Goal: Transaction & Acquisition: Purchase product/service

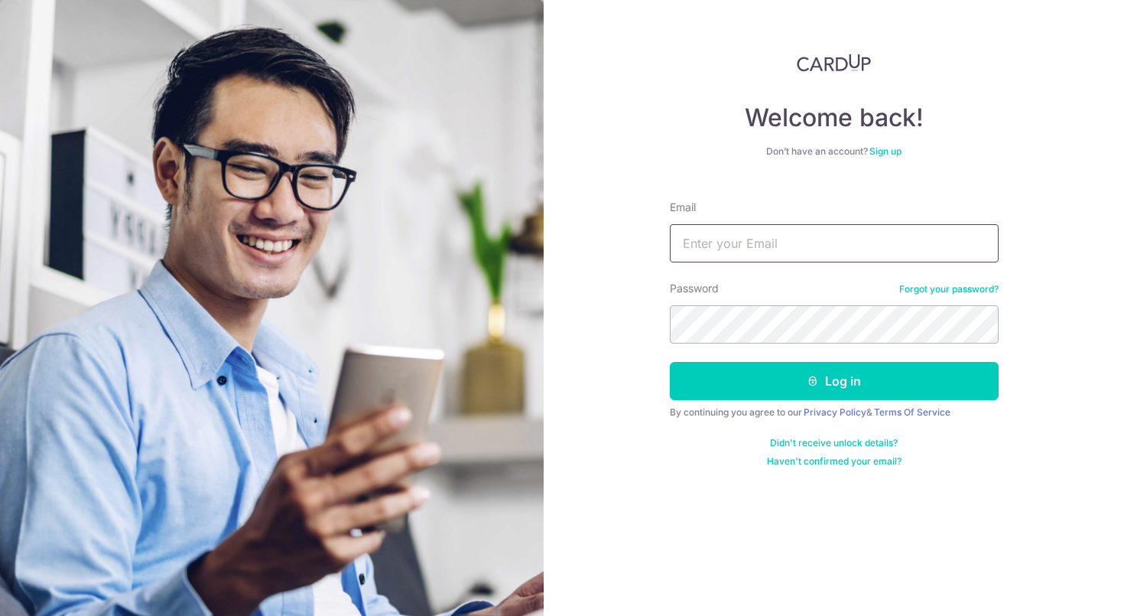
type input "[EMAIL_ADDRESS][DOMAIN_NAME]"
click at [833, 381] on button "Log in" at bounding box center [834, 381] width 329 height 38
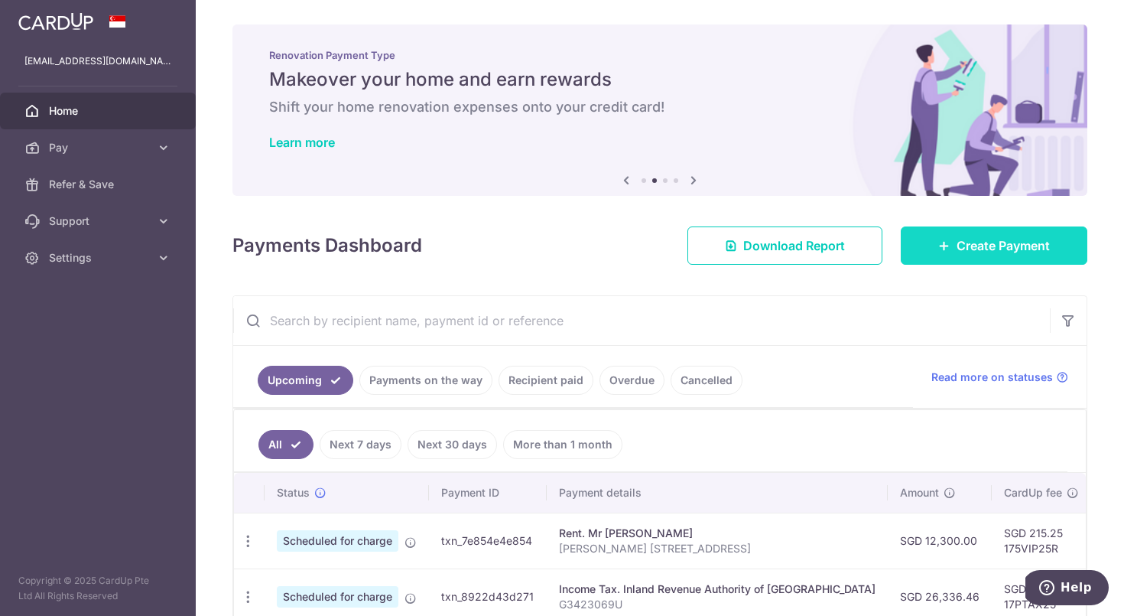
click at [1015, 250] on span "Create Payment" at bounding box center [1003, 245] width 93 height 18
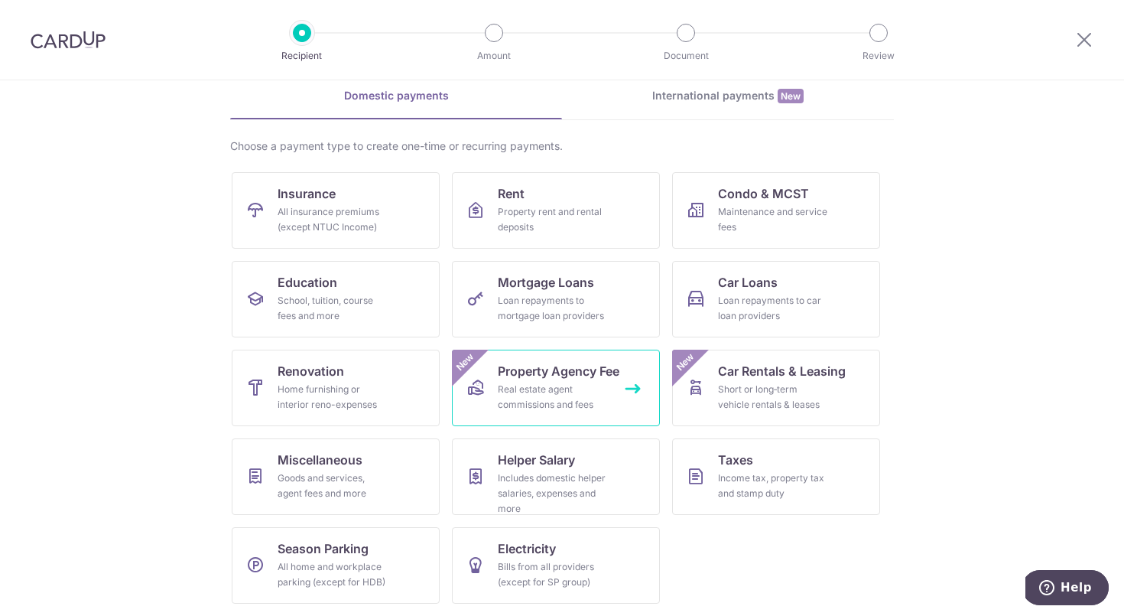
scroll to position [69, 0]
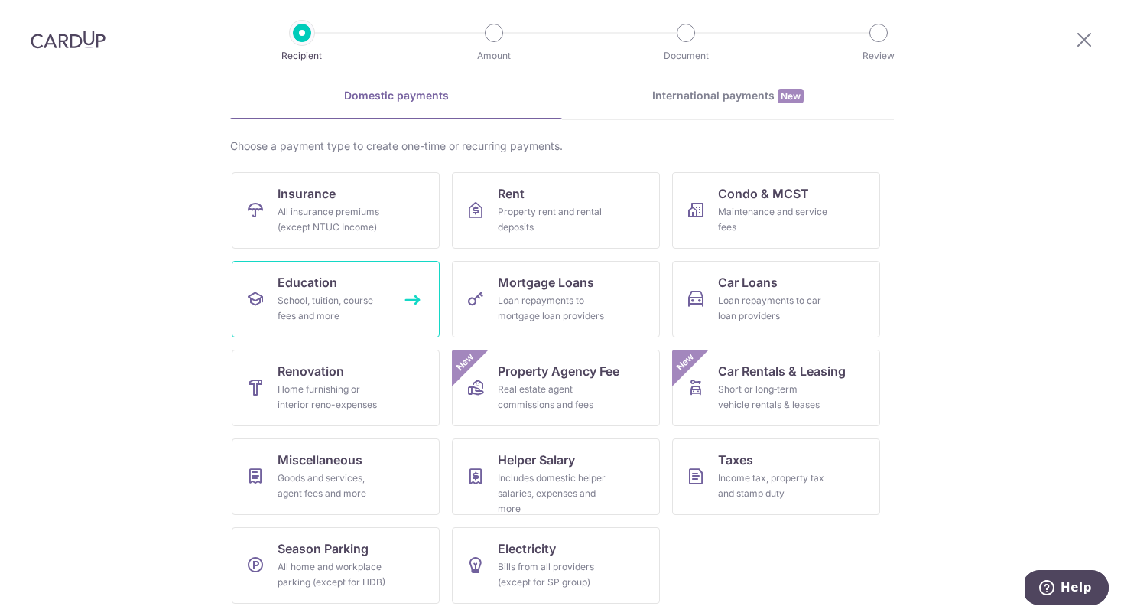
click at [310, 308] on div "School, tuition, course fees and more" at bounding box center [333, 308] width 110 height 31
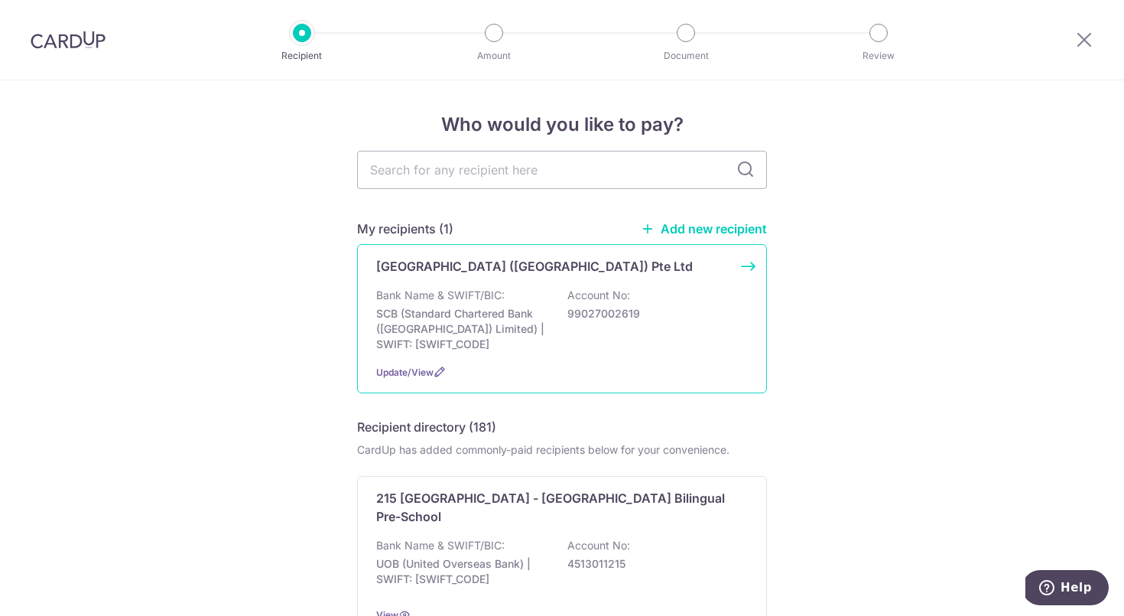
click at [468, 315] on p "SCB (Standard Chartered Bank (Singapore) Limited) | SWIFT: SCBLSG22XXX" at bounding box center [461, 329] width 171 height 46
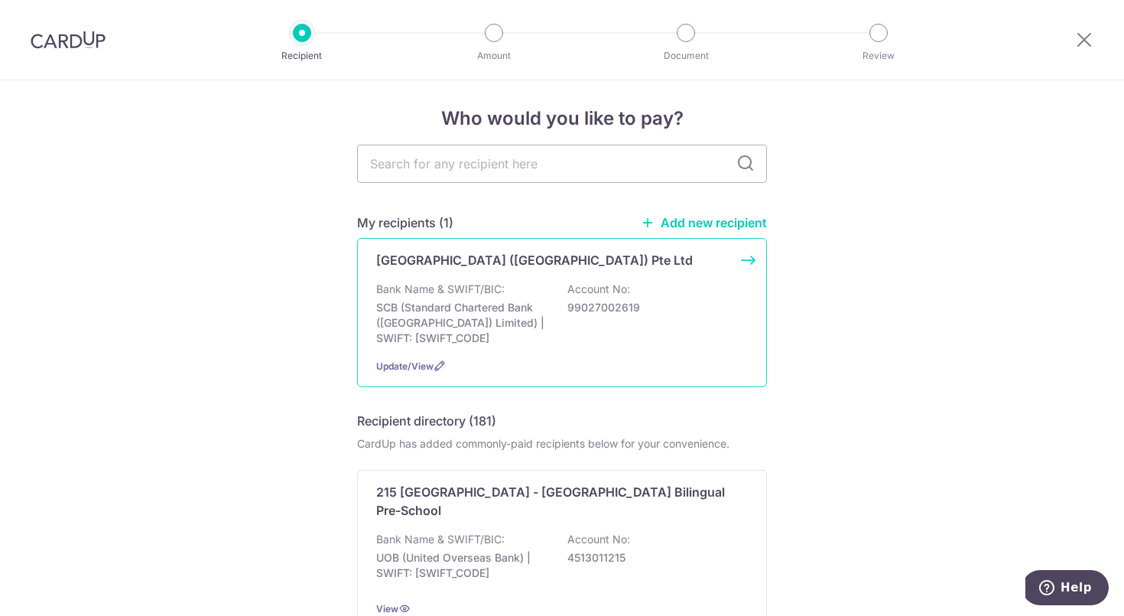
click at [442, 309] on p "SCB (Standard Chartered Bank ([GEOGRAPHIC_DATA]) Limited) | SWIFT: [SWIFT_CODE]" at bounding box center [461, 323] width 171 height 46
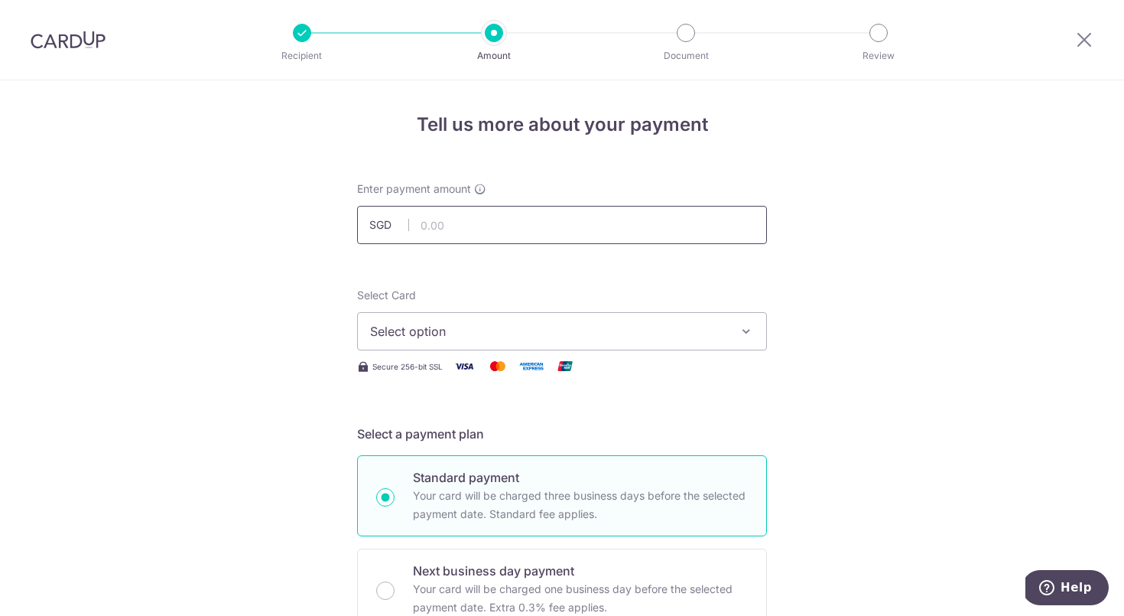
click at [466, 234] on input "text" at bounding box center [562, 225] width 410 height 38
type input "18,020.00"
click at [750, 339] on button "Select option" at bounding box center [562, 331] width 410 height 38
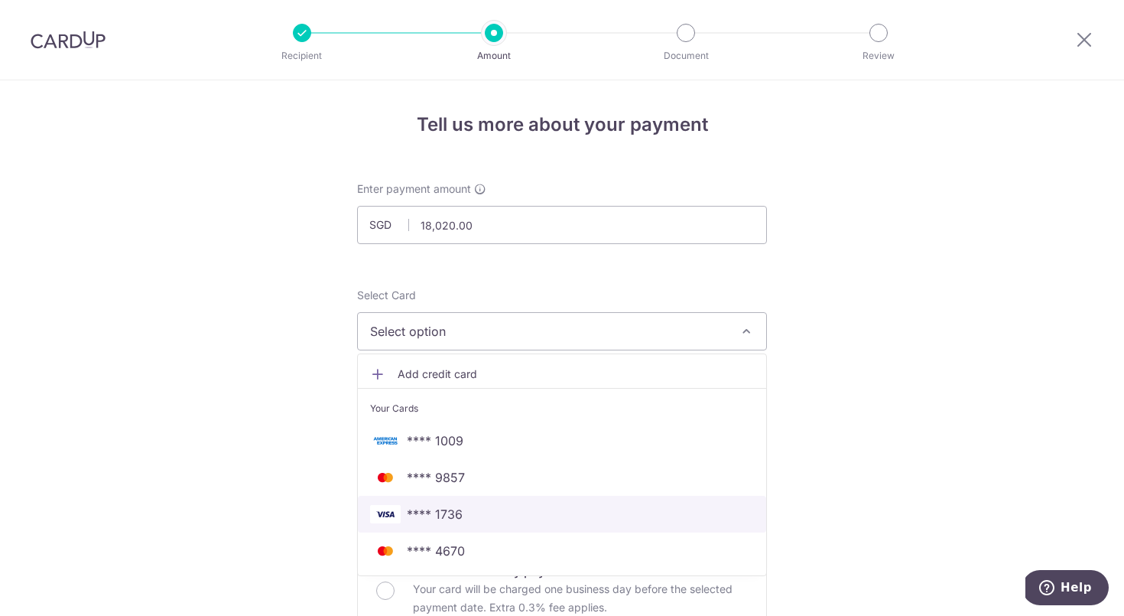
click at [603, 508] on span "**** 1736" at bounding box center [562, 514] width 384 height 18
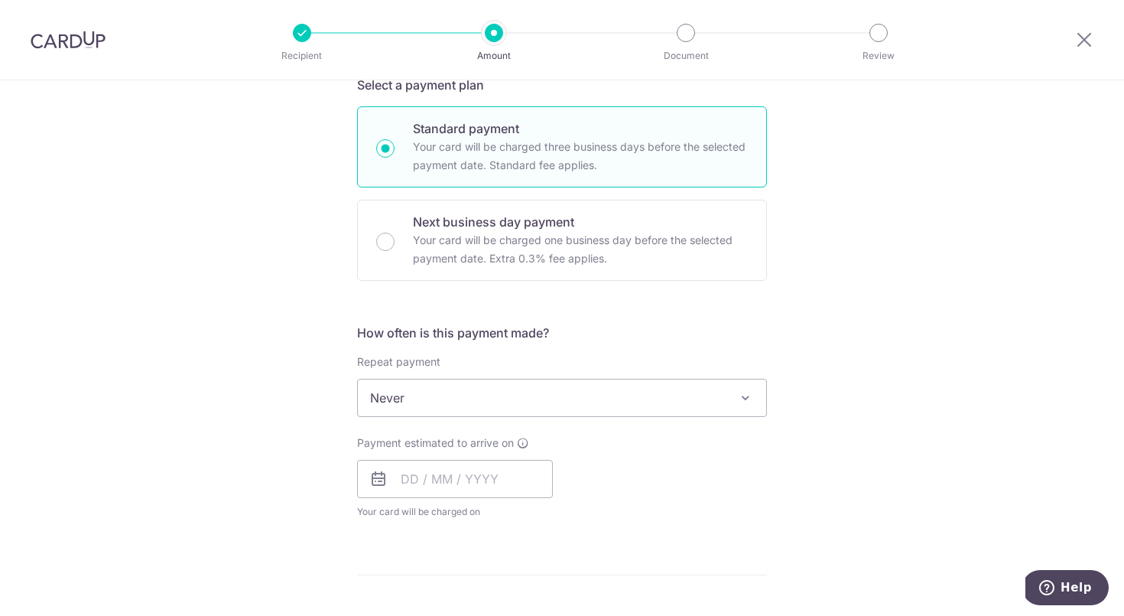
scroll to position [358, 0]
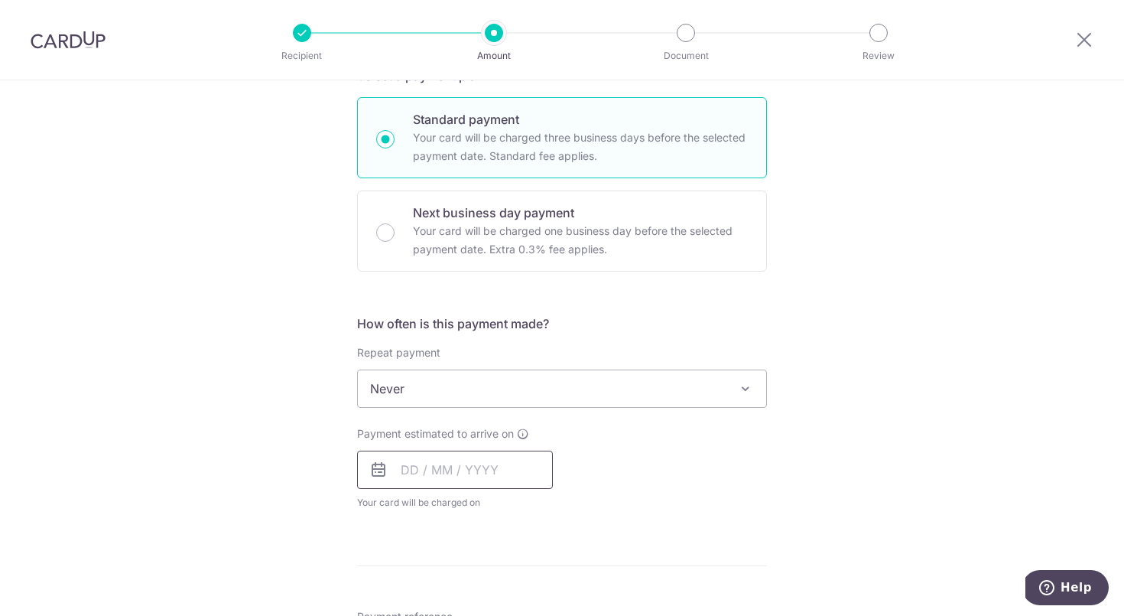
click at [464, 464] on input "text" at bounding box center [455, 469] width 196 height 38
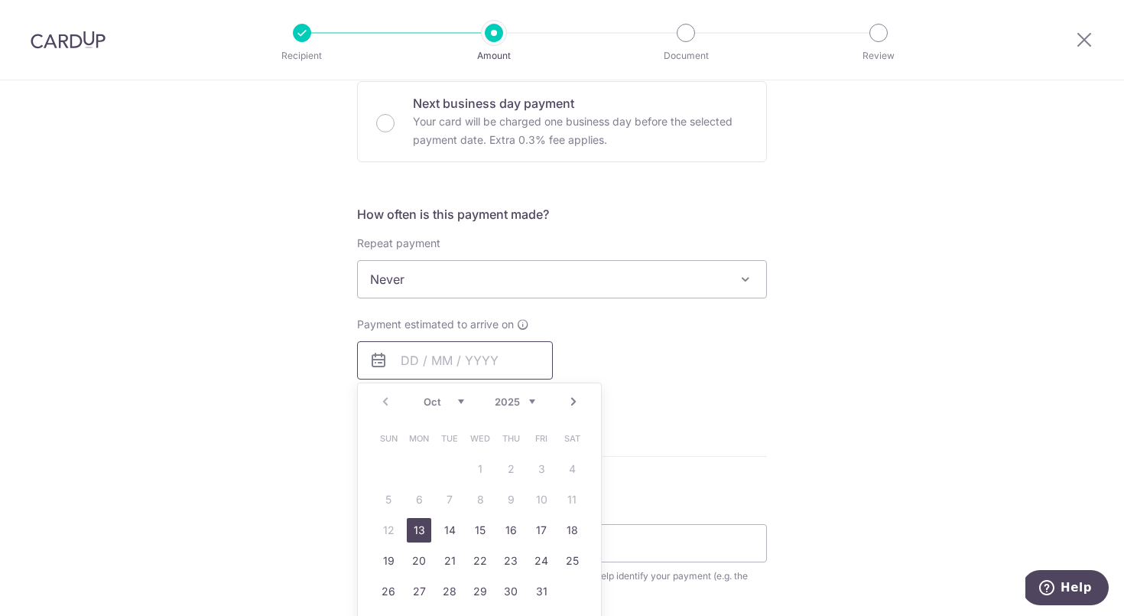
scroll to position [469, 0]
click at [539, 499] on table "Sun Mon Tue Wed Thu Fri Sat 1 2 3 4 5 6 7 8 9 10 11 12 13 14 15 16 17 18 19 20 …" at bounding box center [480, 513] width 214 height 184
click at [419, 526] on link "13" at bounding box center [419, 528] width 24 height 24
type input "[DATE]"
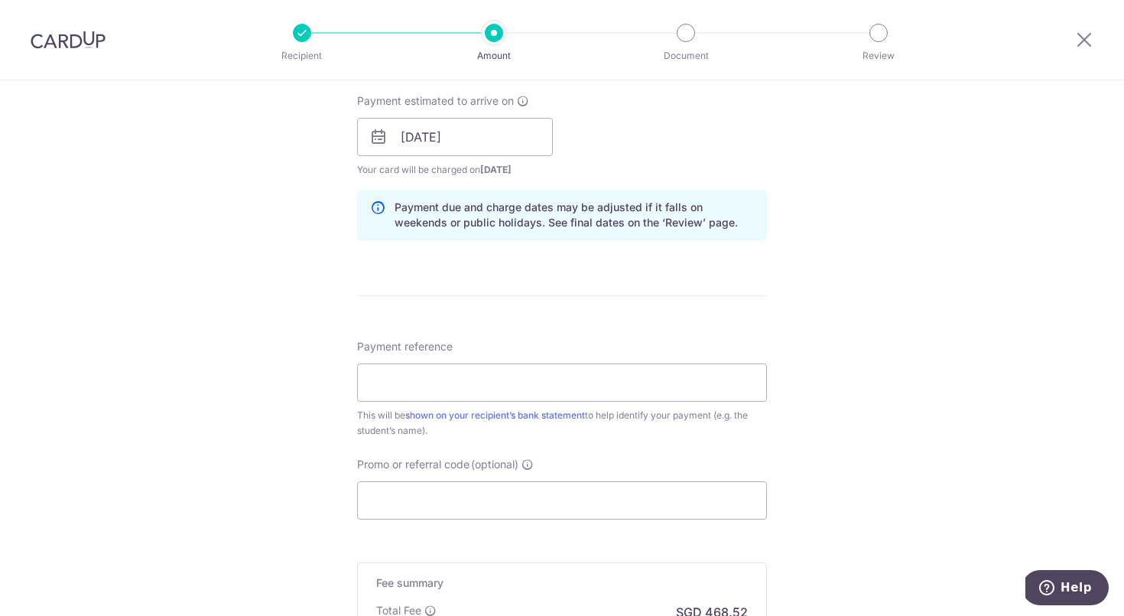
scroll to position [665, 0]
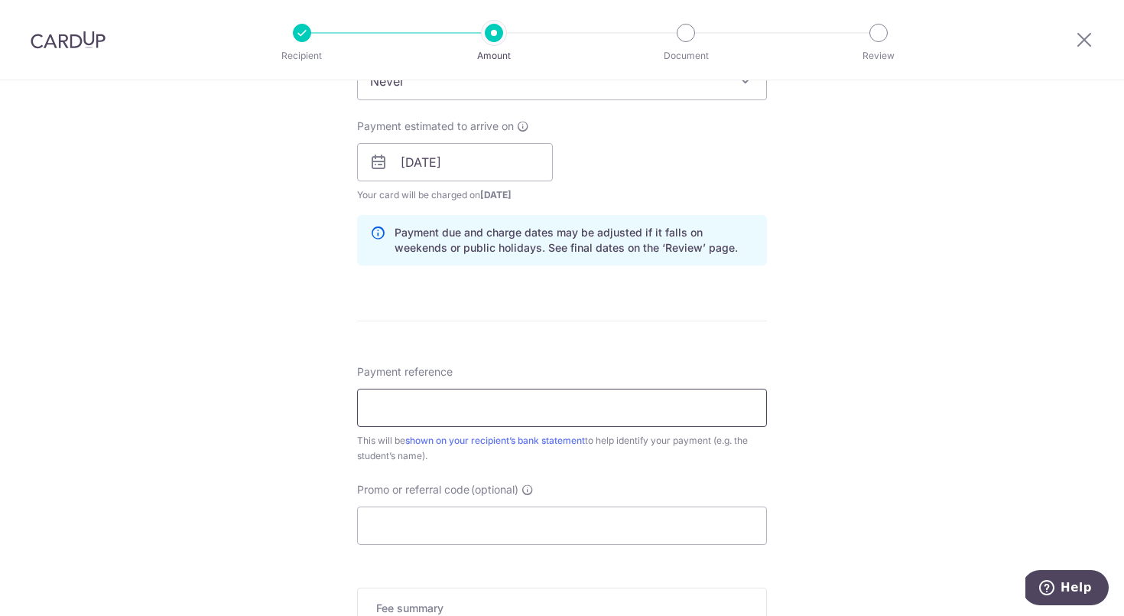
click at [408, 404] on input "Payment reference" at bounding box center [562, 407] width 410 height 38
click at [965, 385] on div "Tell us more about your payment Enter payment amount SGD 18,020.00 18020.00 Sel…" at bounding box center [562, 138] width 1124 height 1446
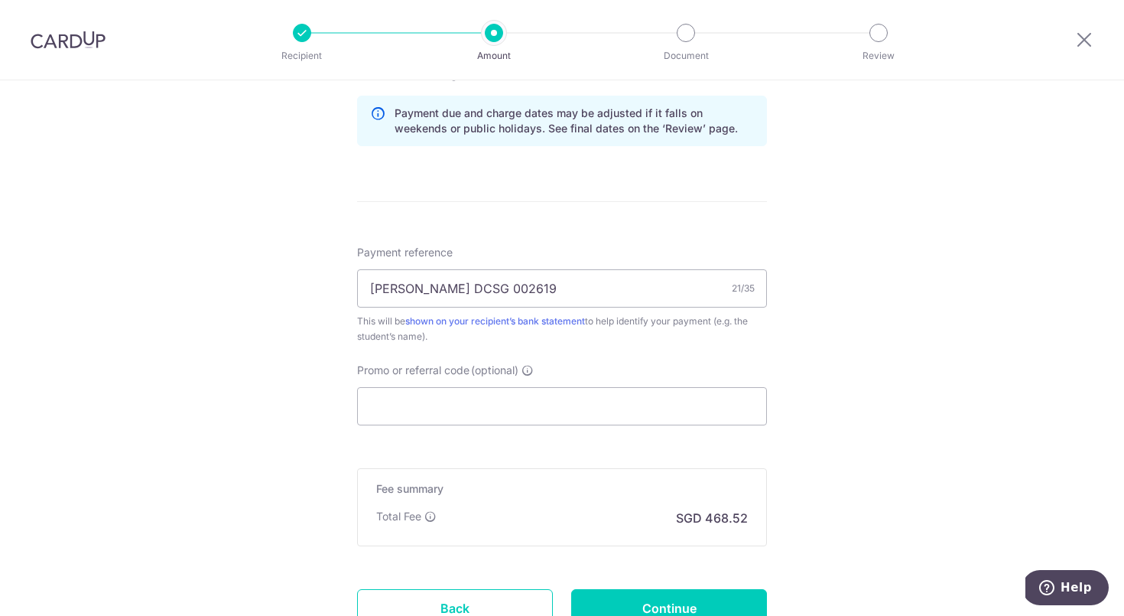
scroll to position [807, 0]
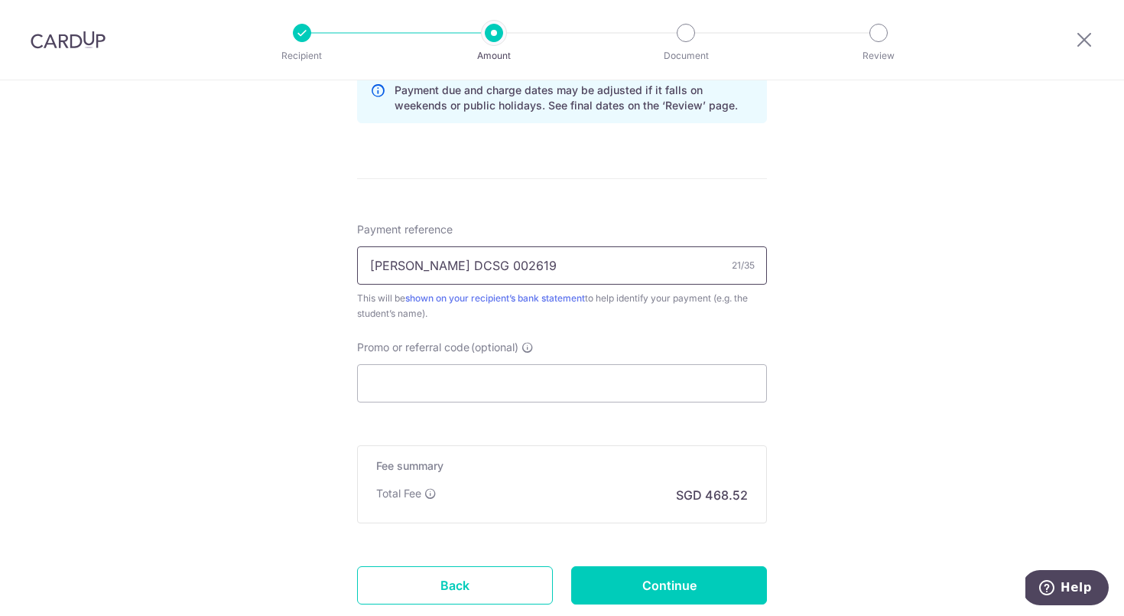
click at [480, 263] on input "Samar RAO DCSG 002619" at bounding box center [562, 265] width 410 height 38
paste input "DCSG242541397"
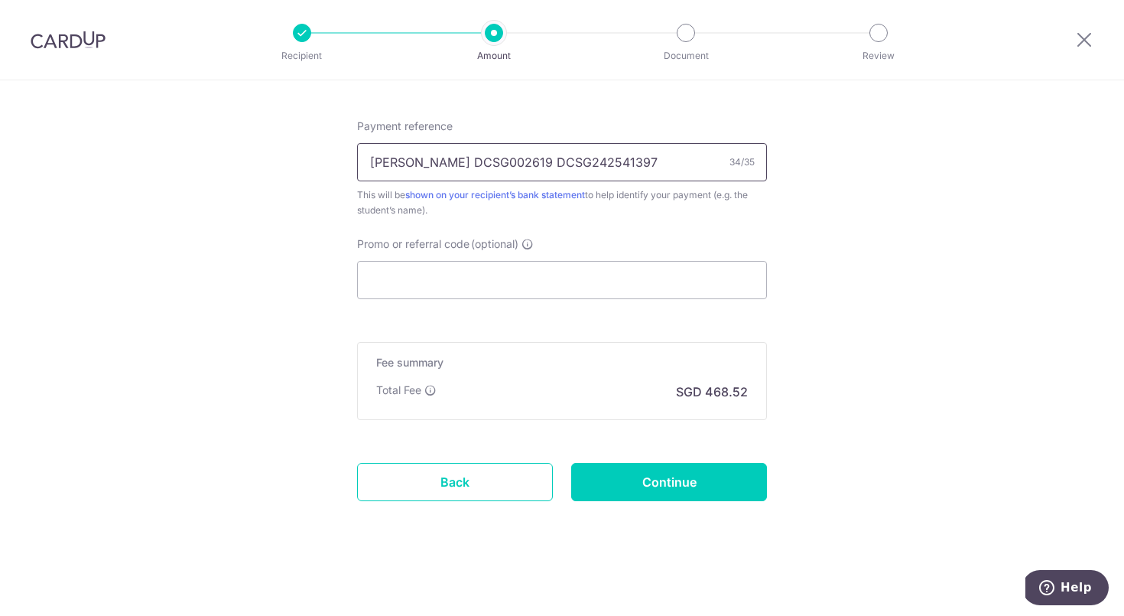
scroll to position [911, 0]
type input "[PERSON_NAME] DCSG002619 DCSG242541397"
click at [564, 284] on input "Promo or referral code (optional)" at bounding box center [562, 280] width 410 height 38
paste input "175VIP25R"
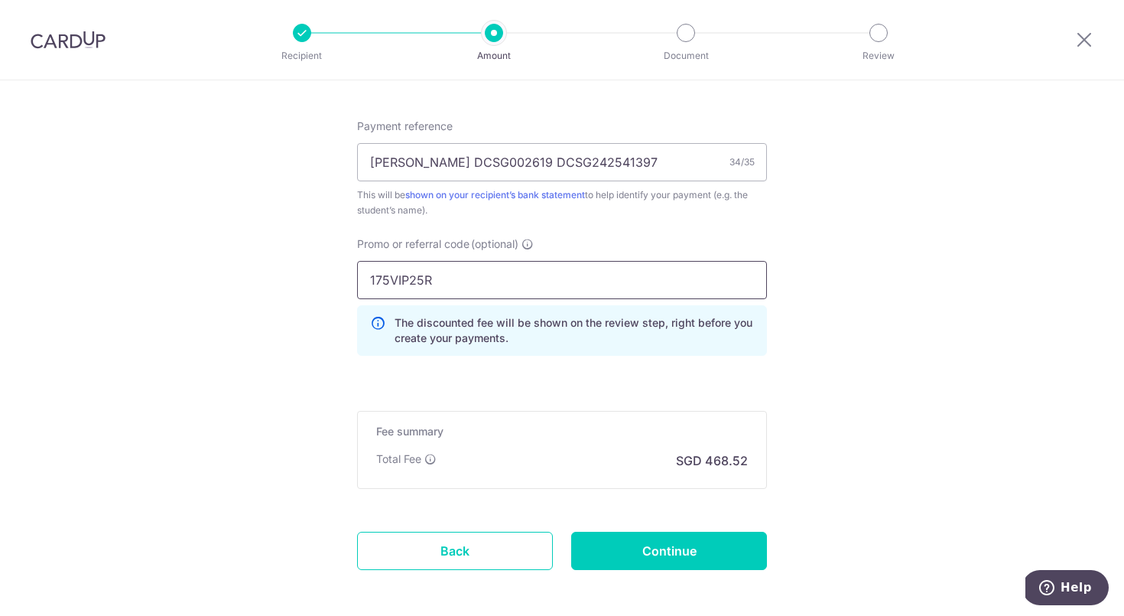
type input "175VIP25R"
click at [668, 554] on input "Continue" at bounding box center [669, 550] width 196 height 38
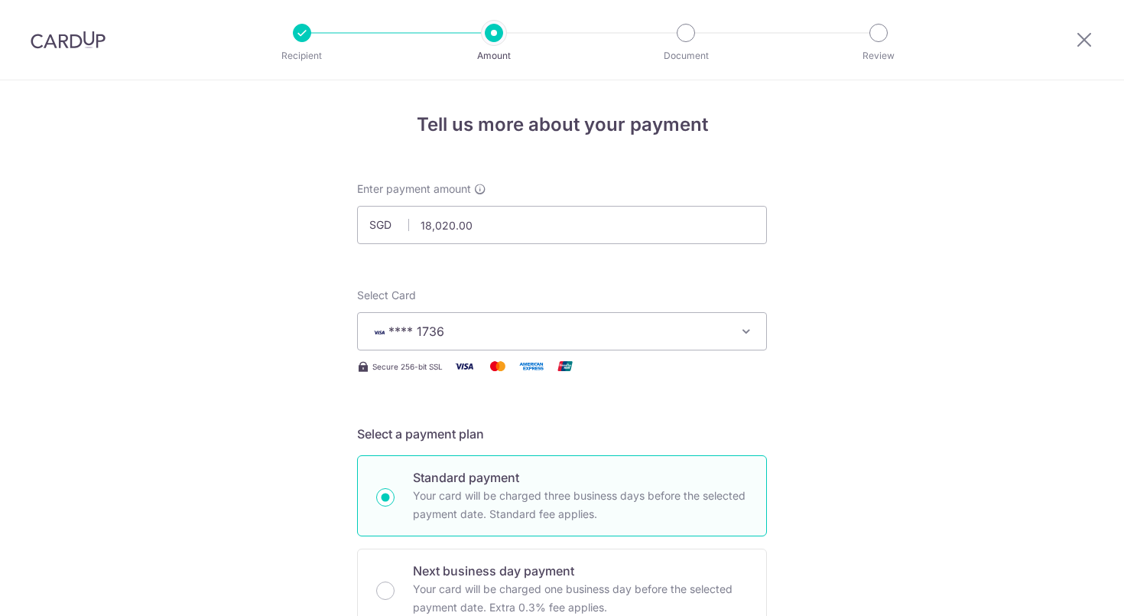
scroll to position [1001, 0]
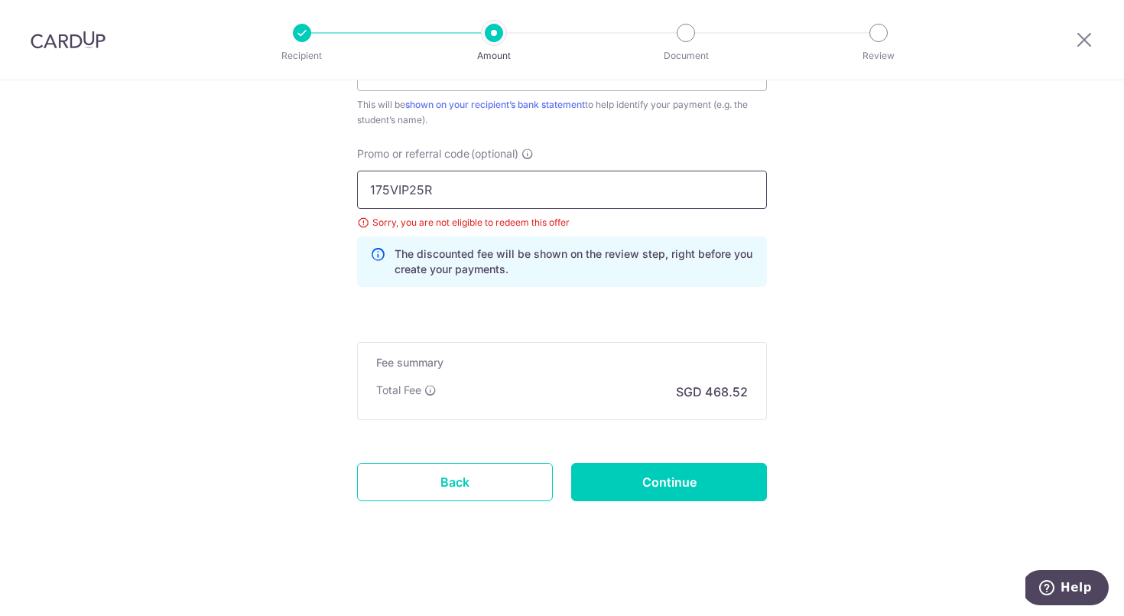
click at [567, 190] on input "175VIP25R" at bounding box center [562, 190] width 410 height 38
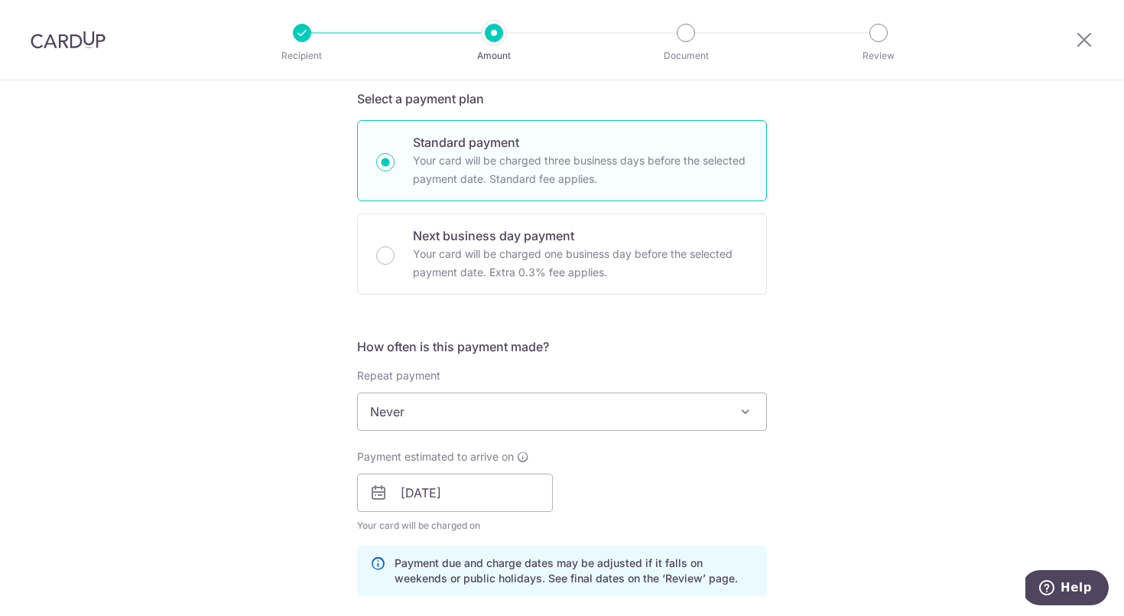
scroll to position [362, 0]
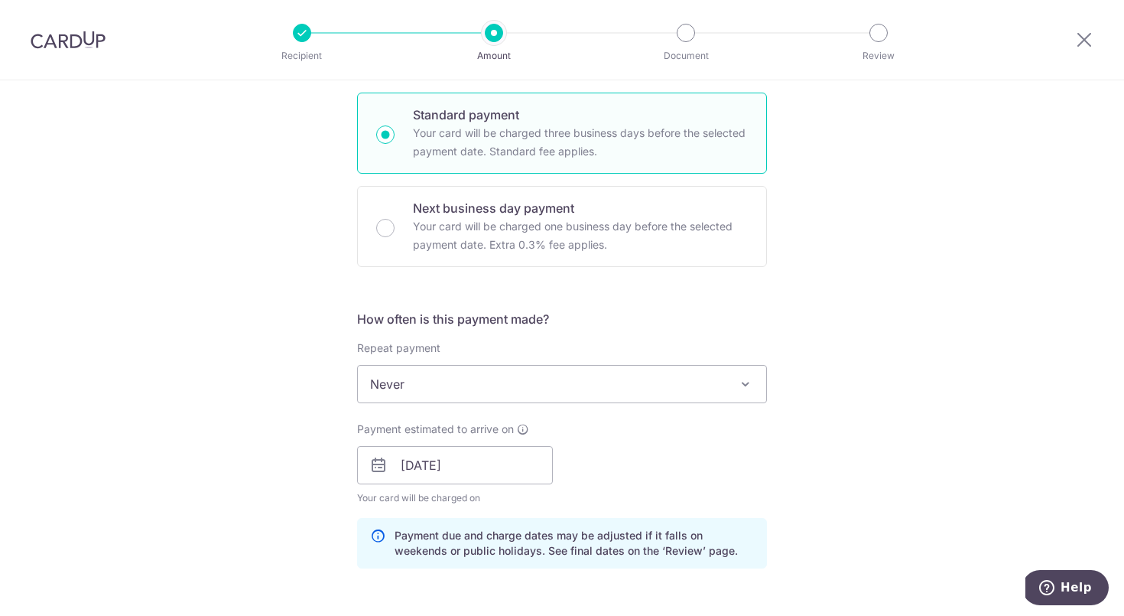
click at [528, 366] on span "Never" at bounding box center [562, 383] width 408 height 37
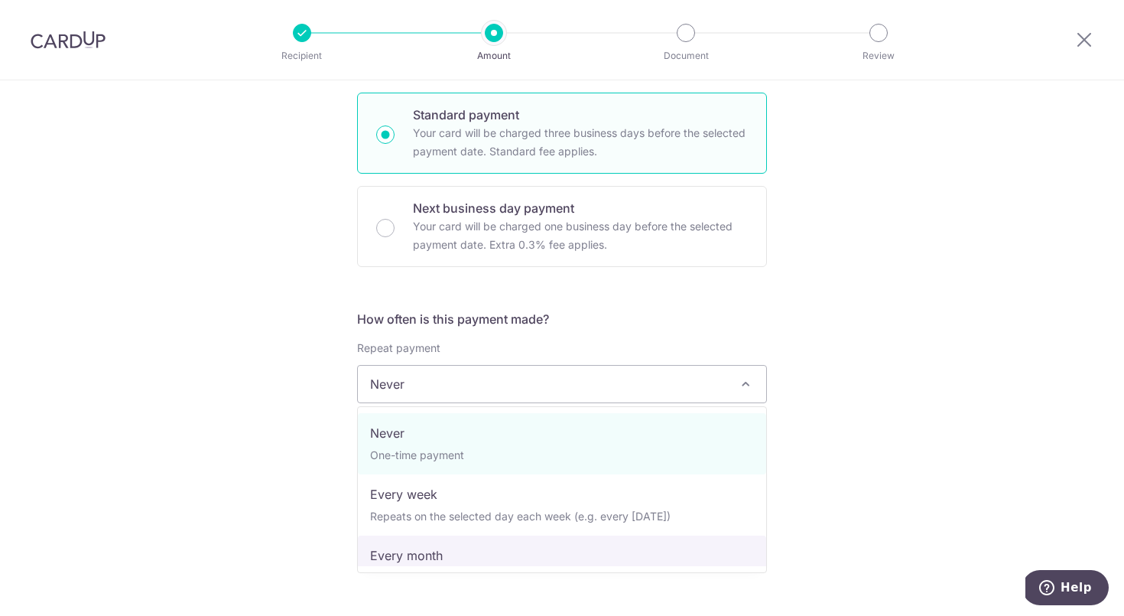
select select "3"
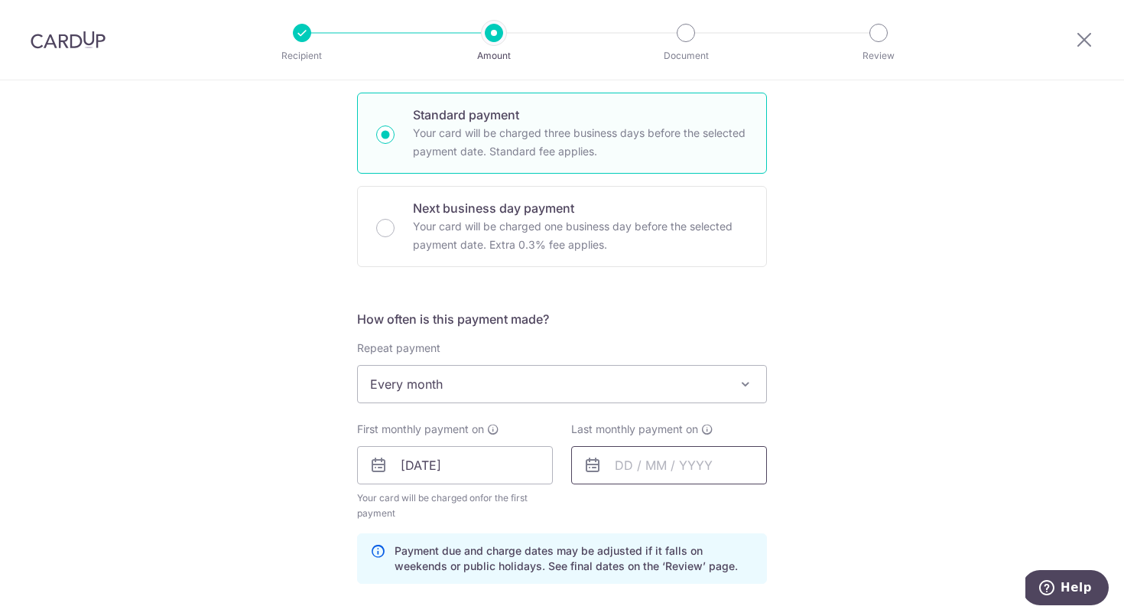
click at [650, 462] on input "text" at bounding box center [669, 465] width 196 height 38
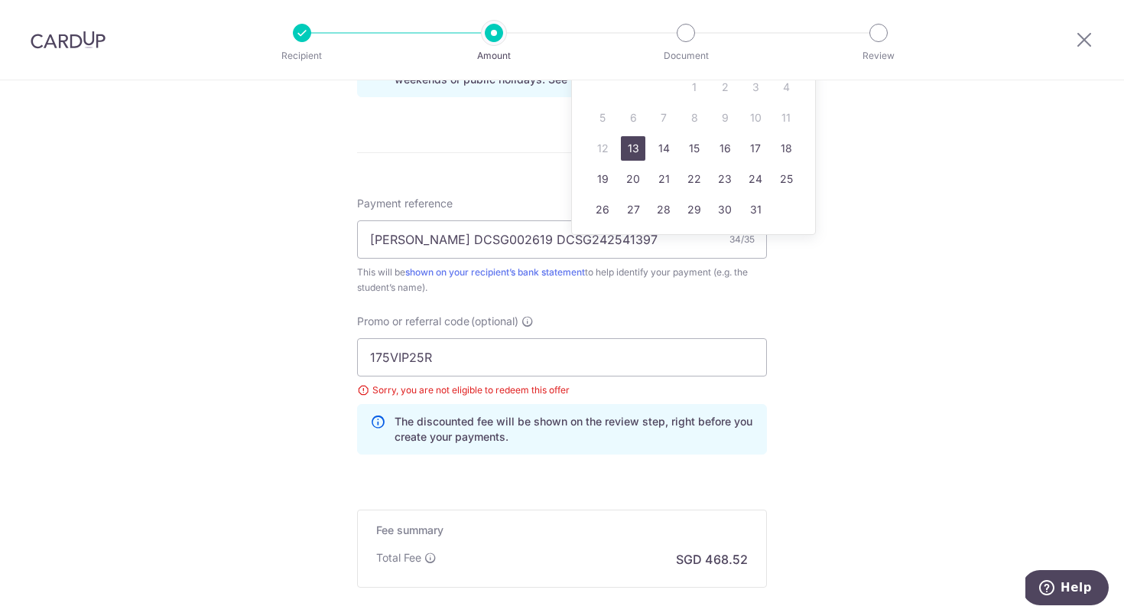
scroll to position [680, 0]
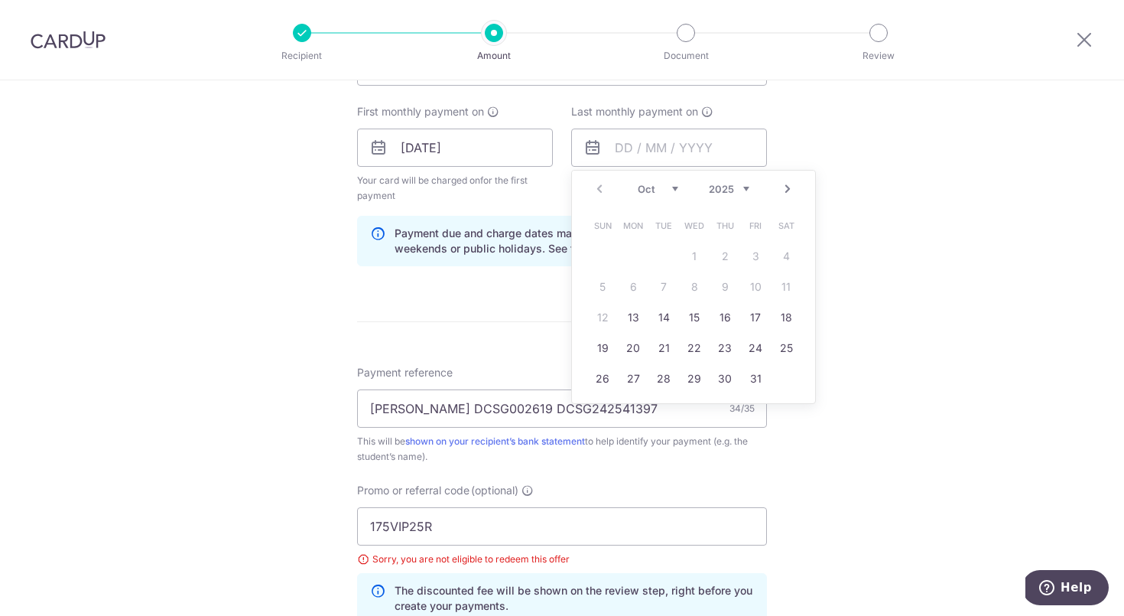
click at [786, 189] on link "Next" at bounding box center [787, 189] width 18 height 18
click at [638, 313] on link "15" at bounding box center [633, 317] width 24 height 24
type input "[DATE]"
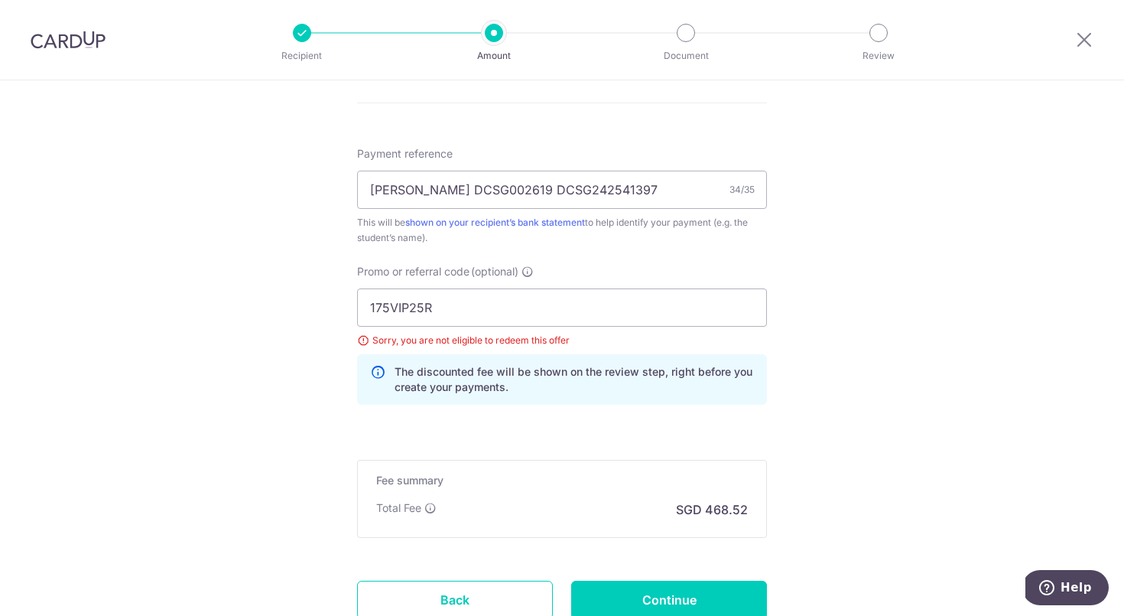
scroll to position [922, 0]
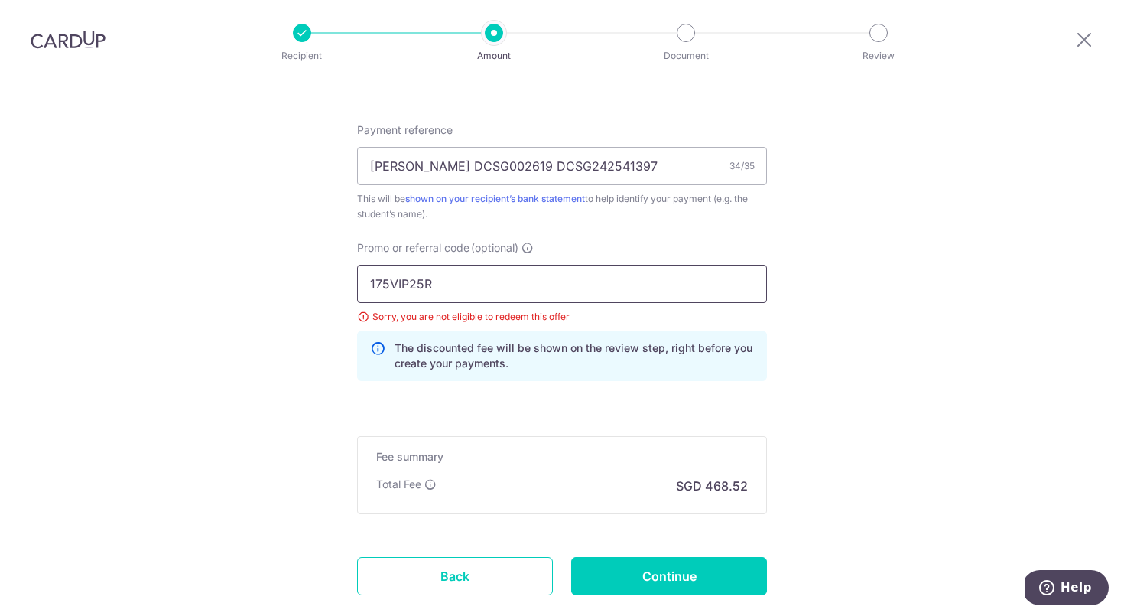
click at [658, 268] on input "175VIP25R" at bounding box center [562, 284] width 410 height 38
click at [499, 442] on div "Fee summary Base fee $ 468.52 Extend fee Next-day fee Total Fee SGD 468.52" at bounding box center [562, 475] width 410 height 78
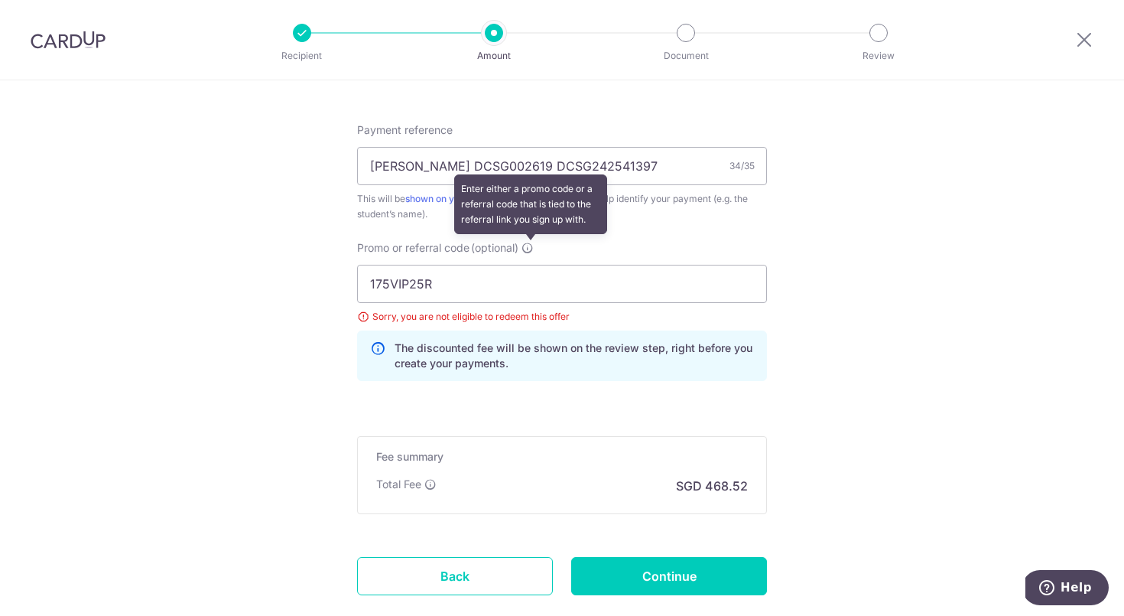
click at [529, 245] on icon at bounding box center [527, 248] width 12 height 12
click at [529, 265] on input "175VIP25R" at bounding box center [562, 284] width 410 height 38
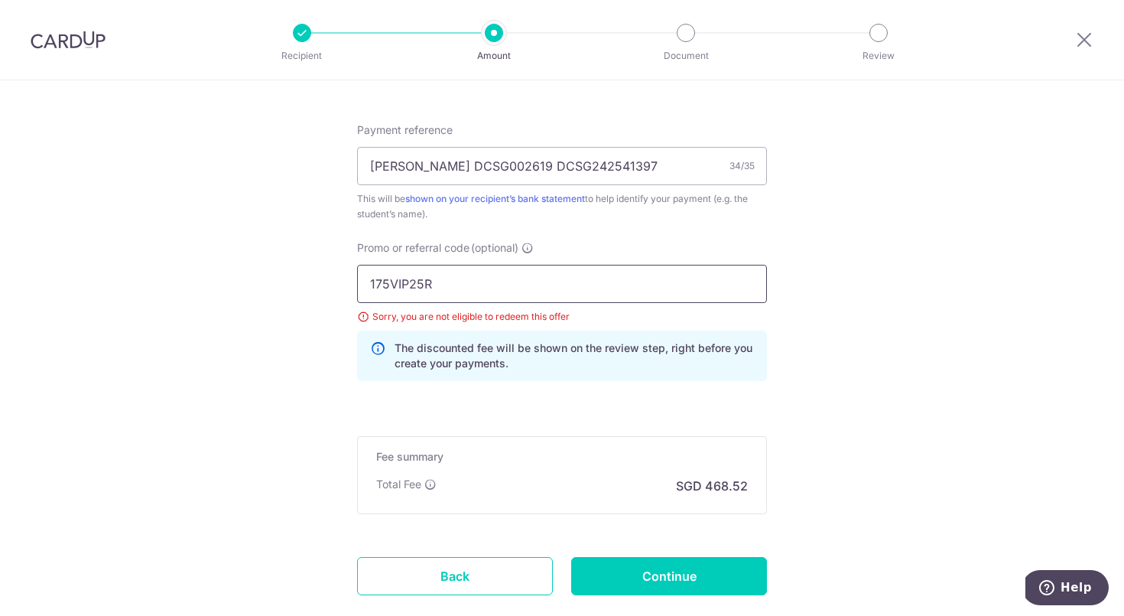
click at [501, 267] on input "175VIP25R" at bounding box center [562, 284] width 410 height 38
click at [482, 284] on input "175VIP25R" at bounding box center [562, 284] width 410 height 38
click at [487, 320] on div "Sorry, you are not eligible to redeem this offer" at bounding box center [562, 316] width 410 height 15
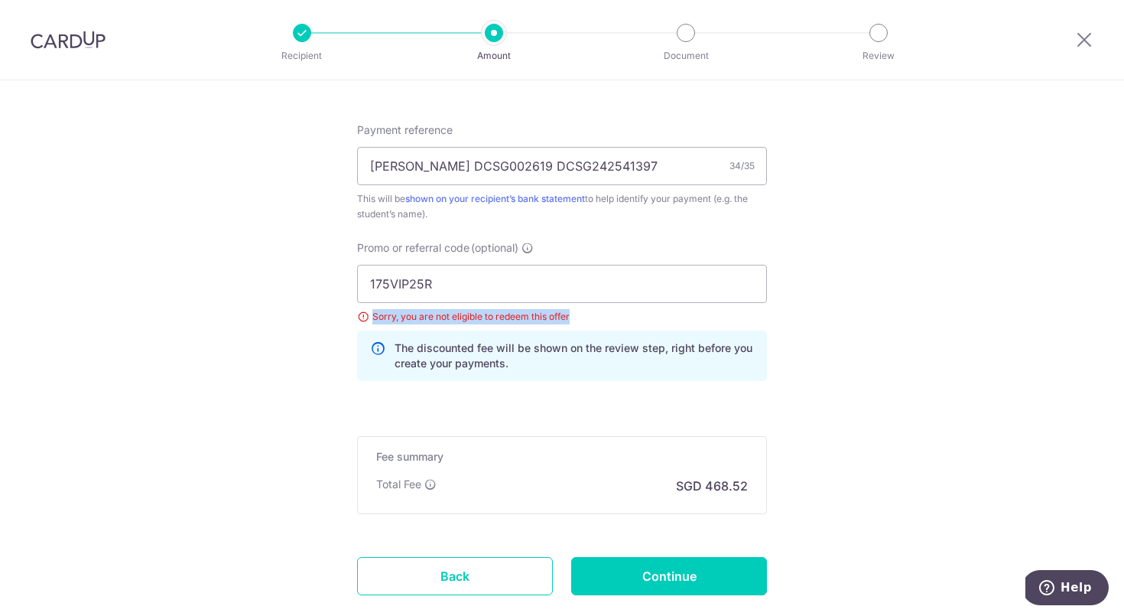
click at [487, 320] on div "Sorry, you are not eligible to redeem this offer" at bounding box center [562, 316] width 410 height 15
click at [446, 284] on input "175VIP25R" at bounding box center [562, 284] width 410 height 38
type input "1"
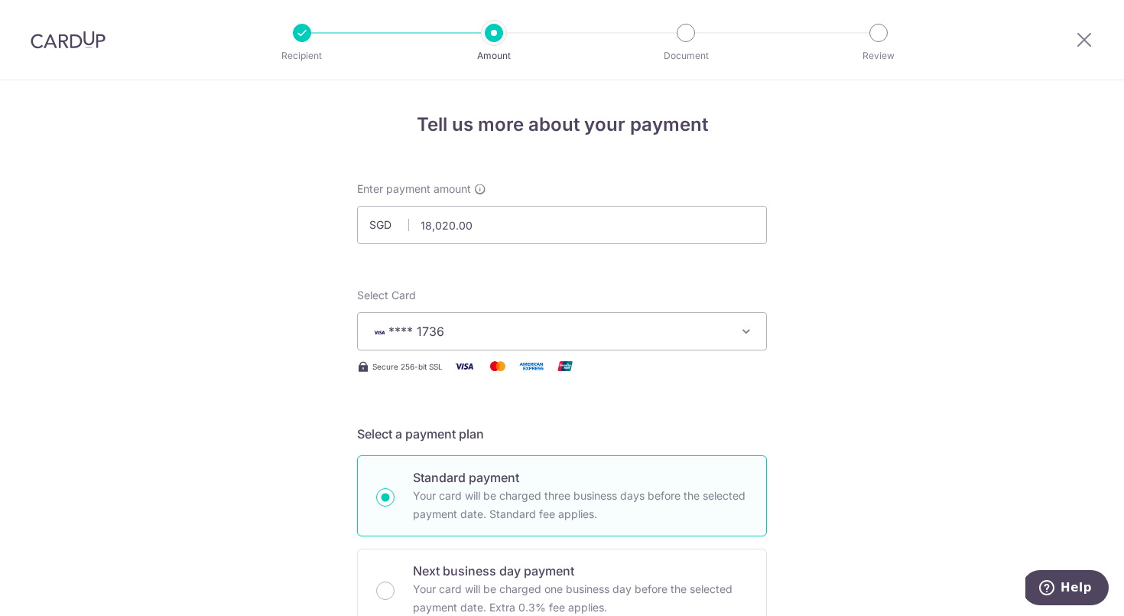
scroll to position [0, 0]
click at [1087, 38] on icon at bounding box center [1084, 39] width 18 height 19
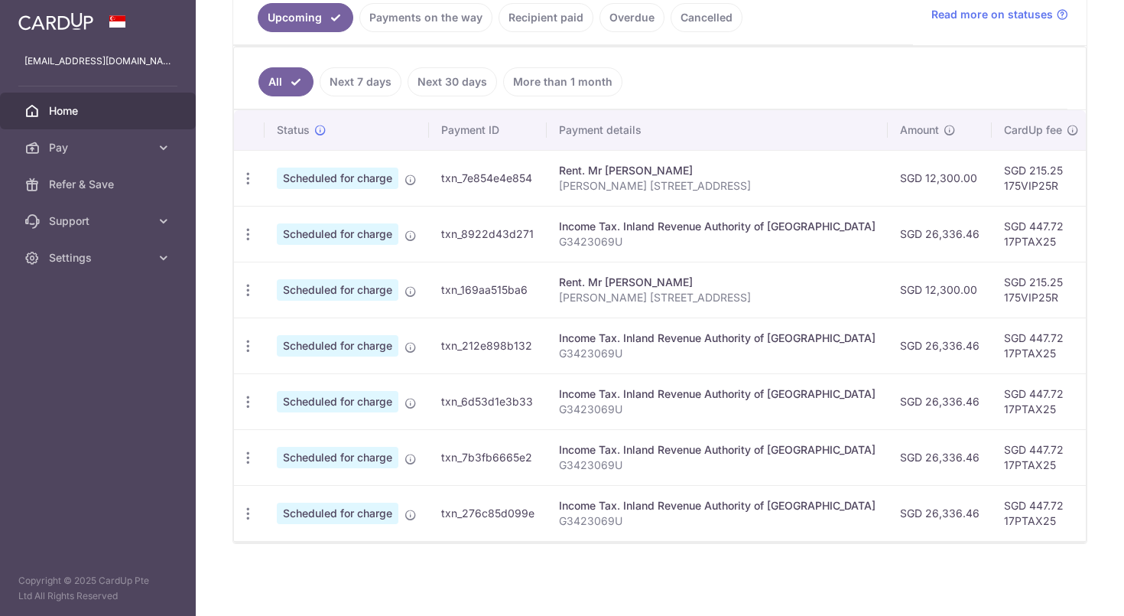
scroll to position [344, 0]
